Goal: Check status: Check status

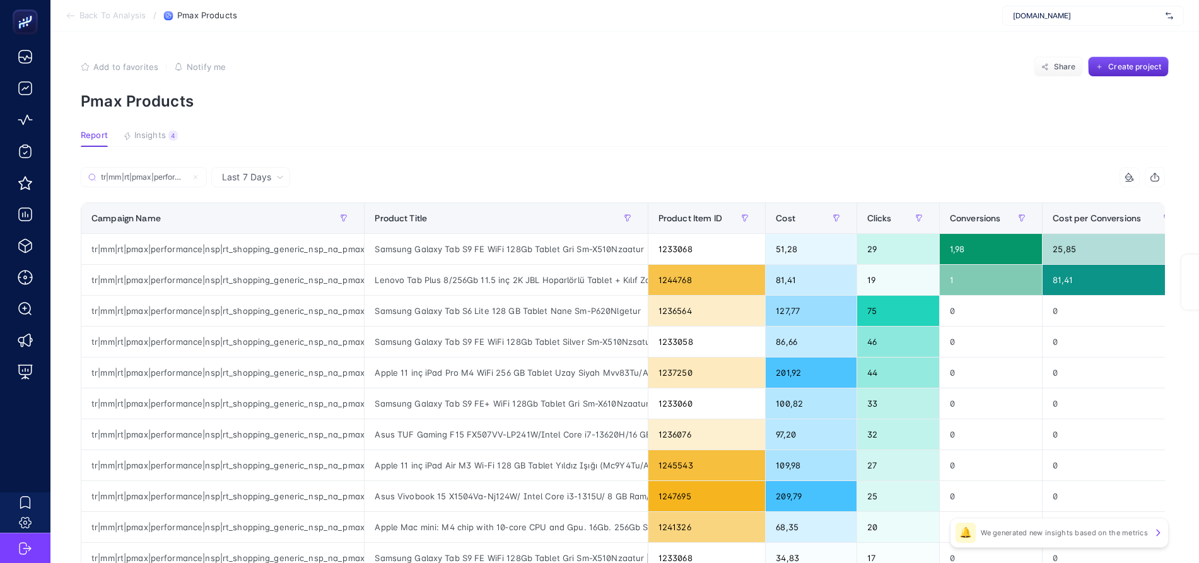
click at [140, 173] on input "tr|mm|rt|pmax|performance|nsp|rt_shopping_generic_nsp_na_pmax-it|na|d2c|AOP|OSB…" at bounding box center [144, 177] width 86 height 9
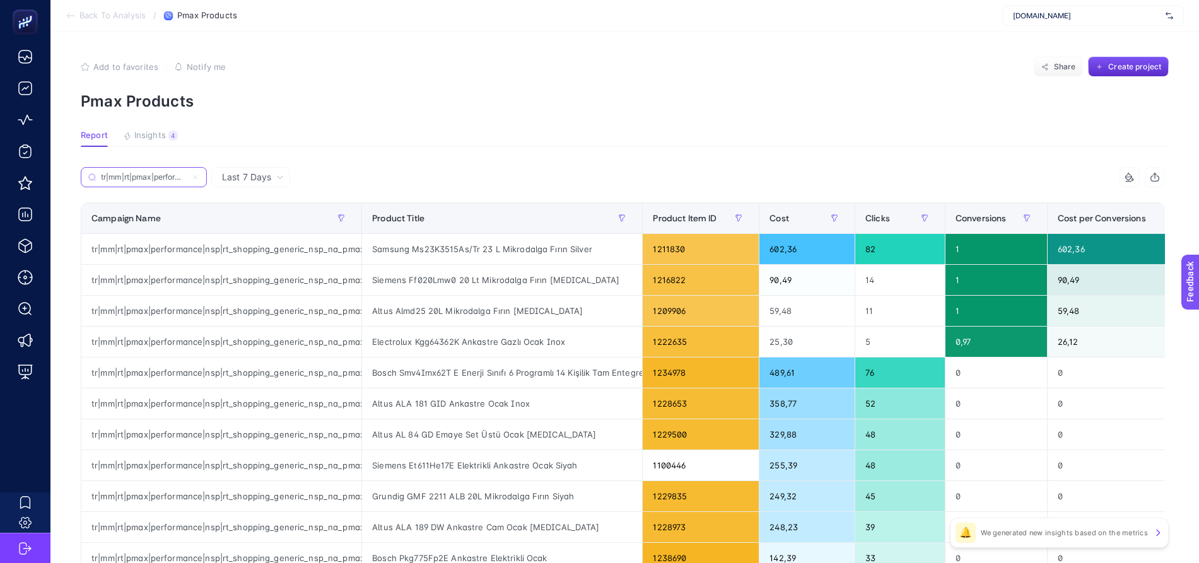
click at [144, 175] on input "tr|mm|rt|pmax|performance|nsp|rt_shopping_generic_nsp_na_pmax-fda|na|d2c|AOP|OS…" at bounding box center [144, 177] width 86 height 9
paste input "tv|na|d2c|AOP|OSB0002IRZ"
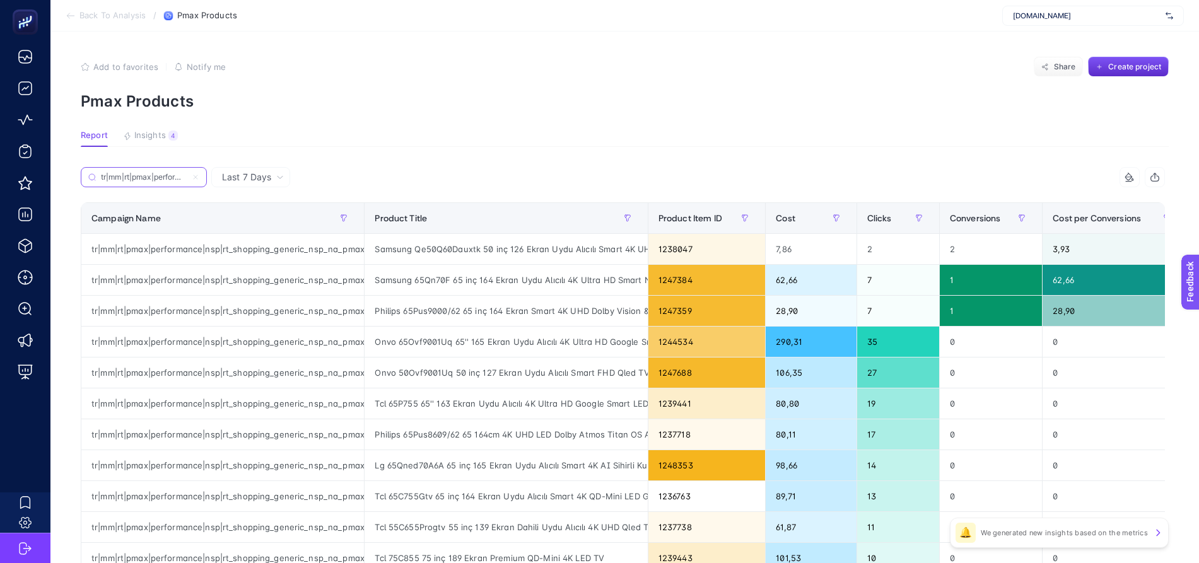
scroll to position [0, 267]
type input "tr|mm|rt|pmax|performance|nsp|rt_shopping_generic_nsp_na_pmax-tv|na|d2c|AOP|OSB…"
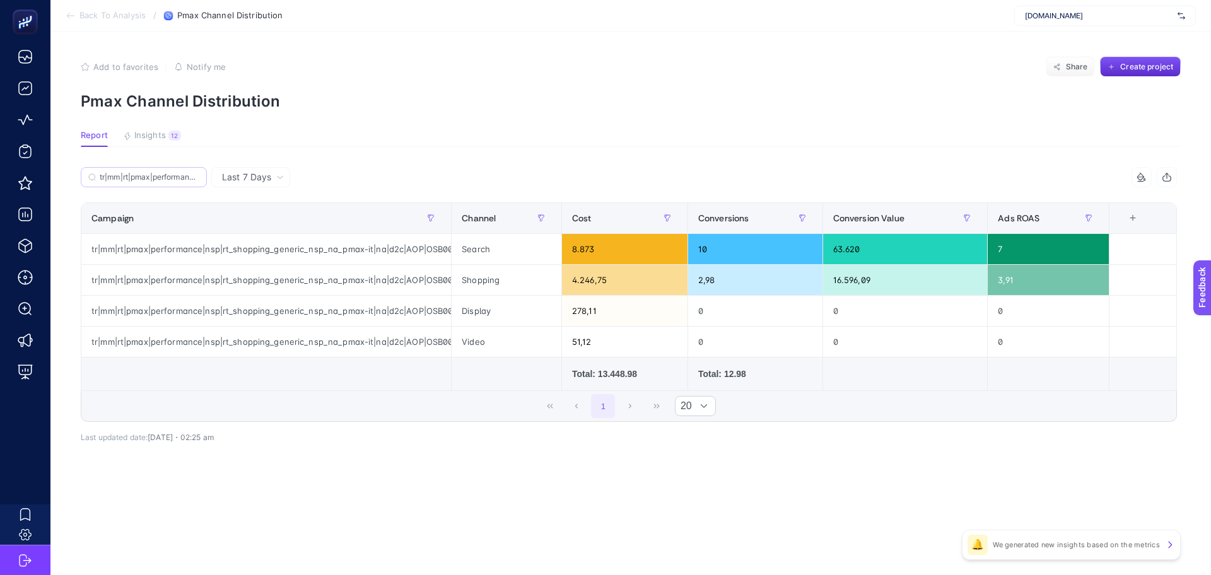
click at [141, 175] on input "tr|mm|rt|pmax|performance|nsp|rt_shopping_generic_nsp_na_pmax-it|na|d2c|AOP|OSB…" at bounding box center [150, 177] width 100 height 9
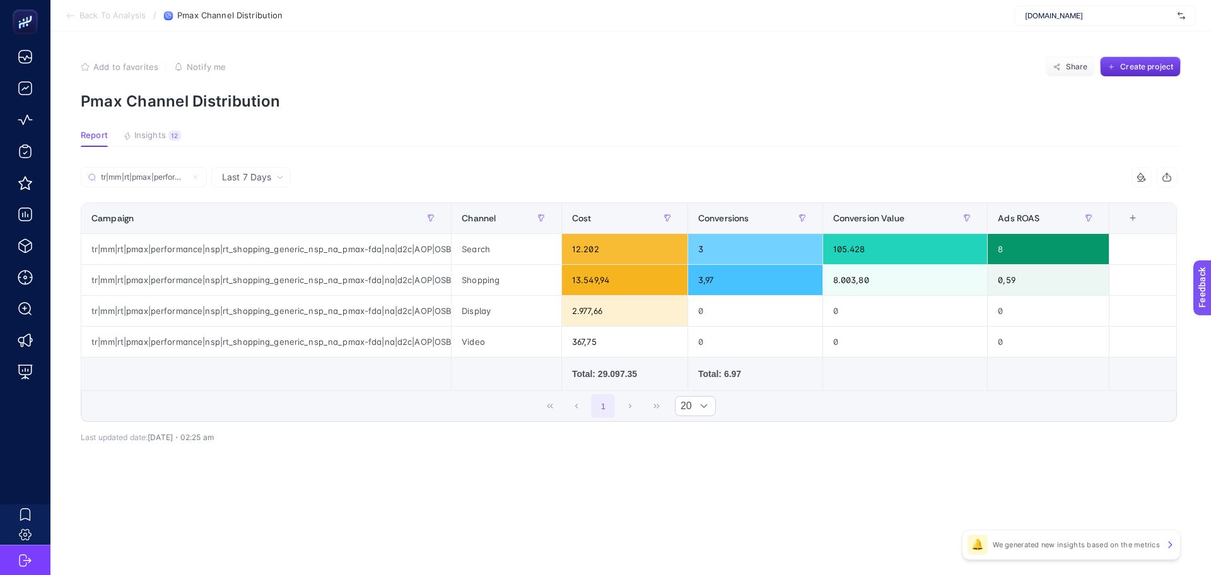
click at [382, 124] on article "Add to favorites false Notify me Share Create project Pmax Channel Distribution…" at bounding box center [630, 304] width 1161 height 544
click at [161, 176] on input "tr|mm|rt|pmax|performance|nsp|rt_shopping_generic_nsp_na_pmax-fda|na|d2c|AOP|OS…" at bounding box center [150, 177] width 100 height 9
paste input "tv|na|d2c|AOP|OSB0002IRZ"
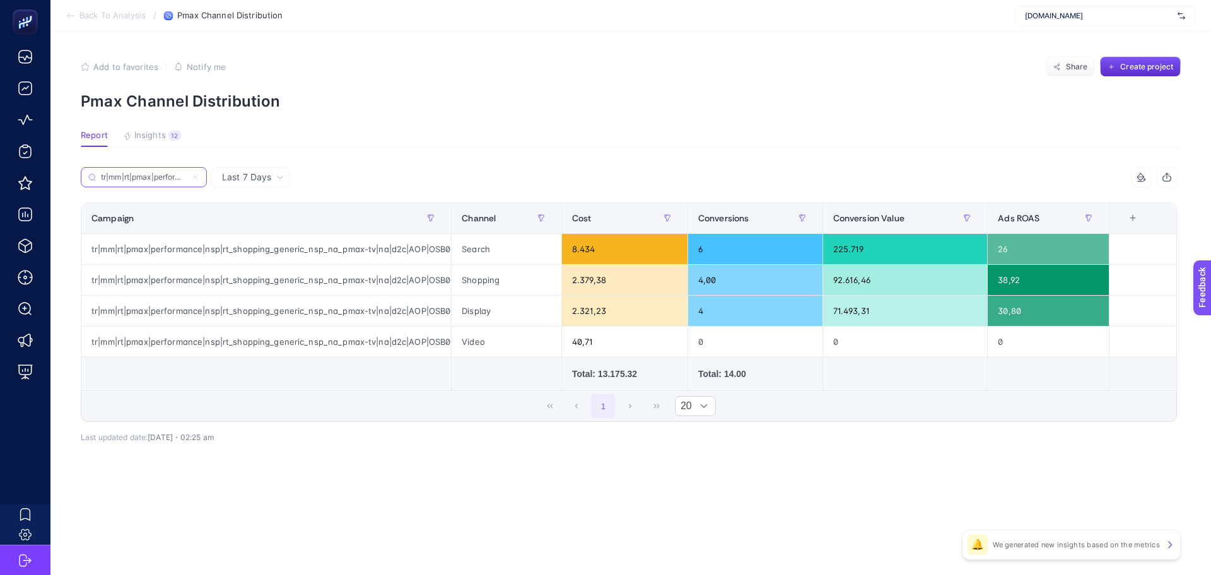
click at [167, 173] on input "tr|mm|rt|pmax|performance|nsp|rt_shopping_generic_nsp_na_pmax-tv|na|d2c|AOP|OSB…" at bounding box center [144, 177] width 86 height 9
paste input "kb|na|d2c|AOP|OSB0002K1V"
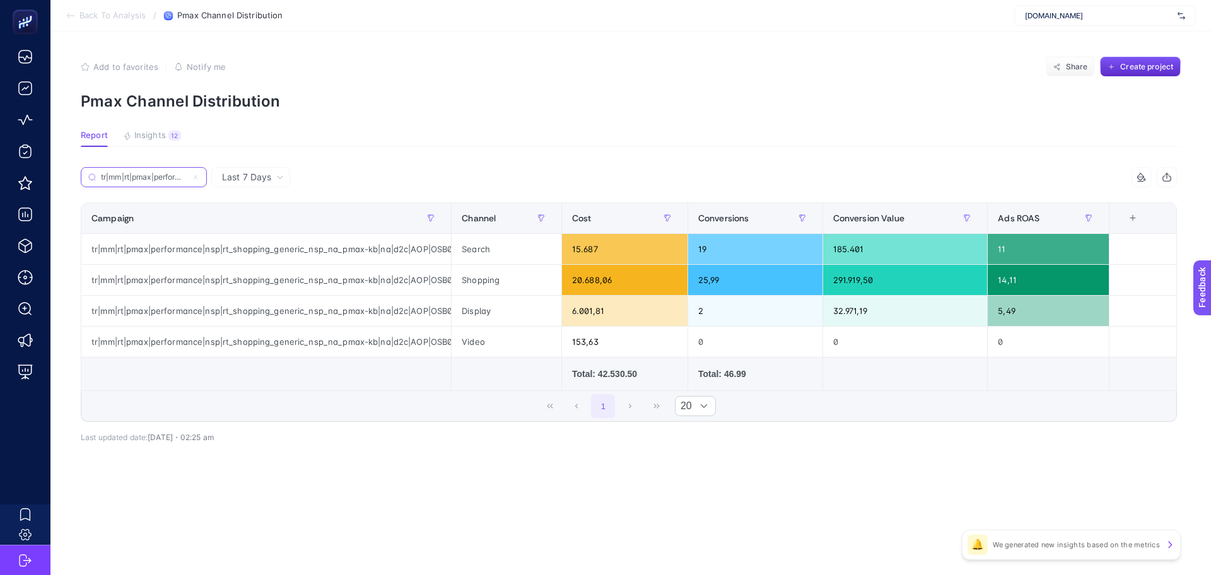
scroll to position [0, 271]
type input "tr|mm|rt|pmax|performance|nsp|rt_shopping_generic_nsp_na_pmax-kb|na|d2c|AOP|OSB…"
click at [331, 125] on article "Add to favorites false Notify me Share Create project Pmax Channel Distribution…" at bounding box center [630, 304] width 1161 height 544
